Goal: Entertainment & Leisure: Consume media (video, audio)

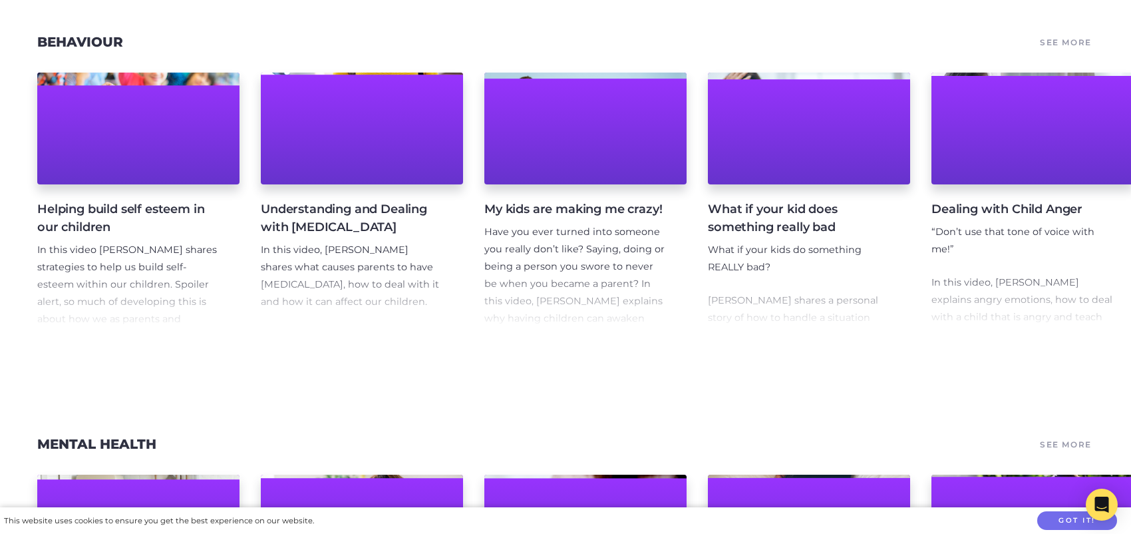
scroll to position [1331, 0]
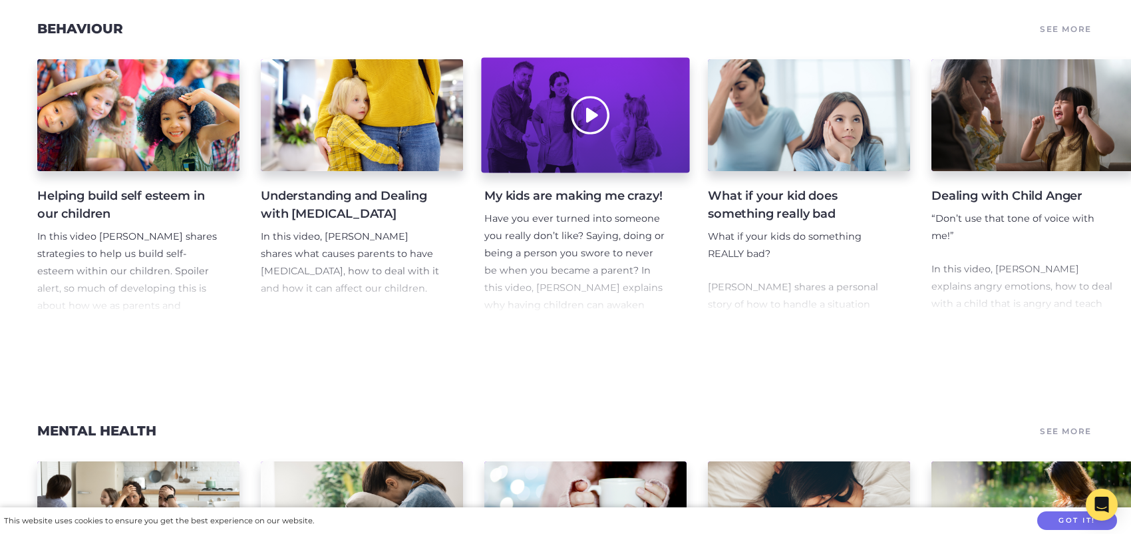
click at [589, 152] on div at bounding box center [585, 115] width 208 height 115
